Goal: Information Seeking & Learning: Check status

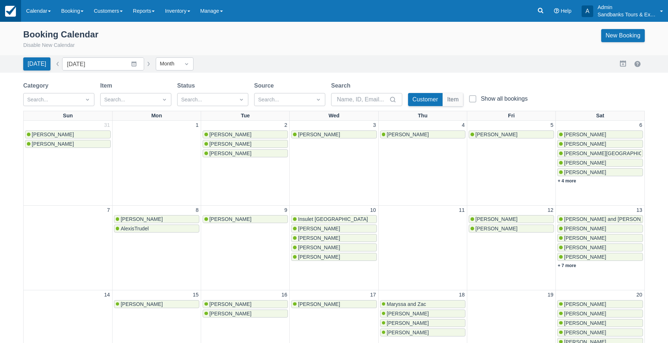
click at [11, 9] on img at bounding box center [10, 11] width 11 height 11
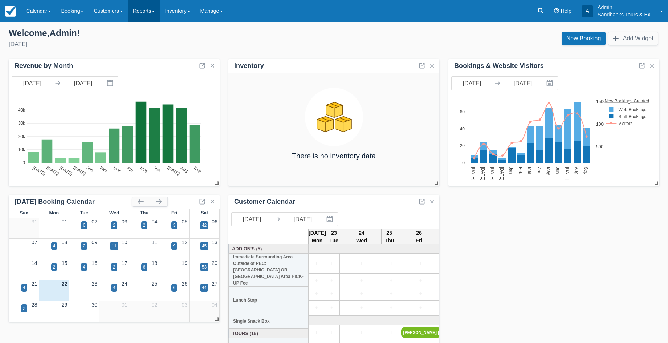
click at [150, 11] on link "Reports" at bounding box center [144, 11] width 32 height 22
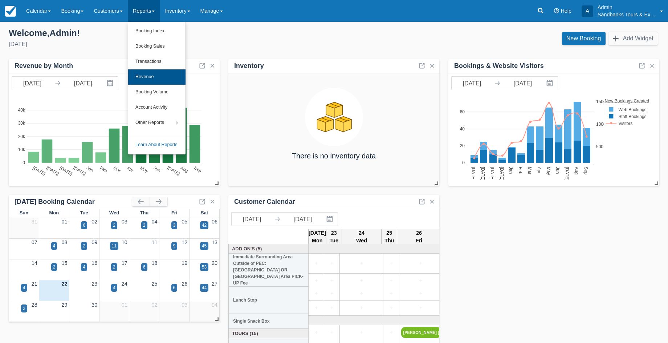
click at [150, 77] on link "Revenue" at bounding box center [156, 76] width 57 height 15
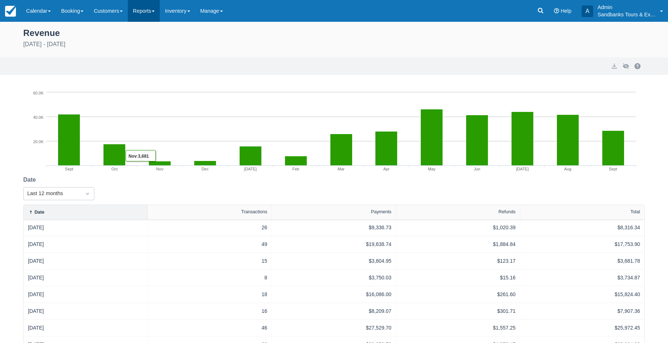
click at [142, 8] on link "Reports" at bounding box center [144, 11] width 32 height 22
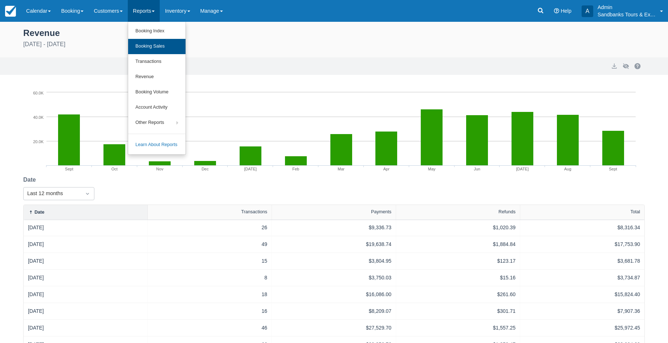
click at [154, 47] on link "Booking Sales" at bounding box center [156, 46] width 57 height 15
